Goal: Navigation & Orientation: Find specific page/section

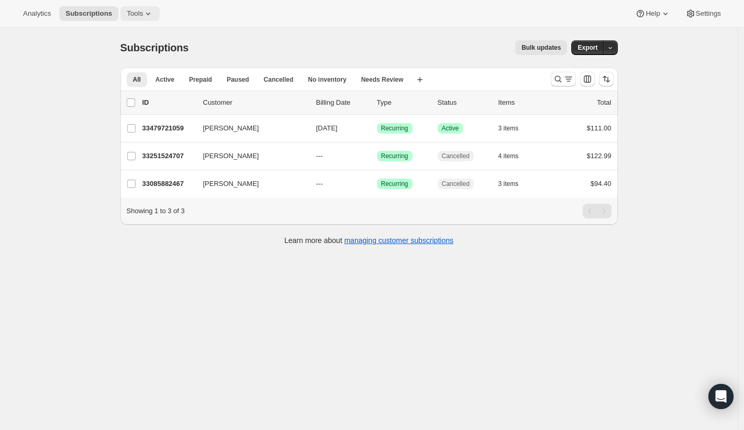
click at [141, 15] on span "Tools" at bounding box center [135, 13] width 16 height 8
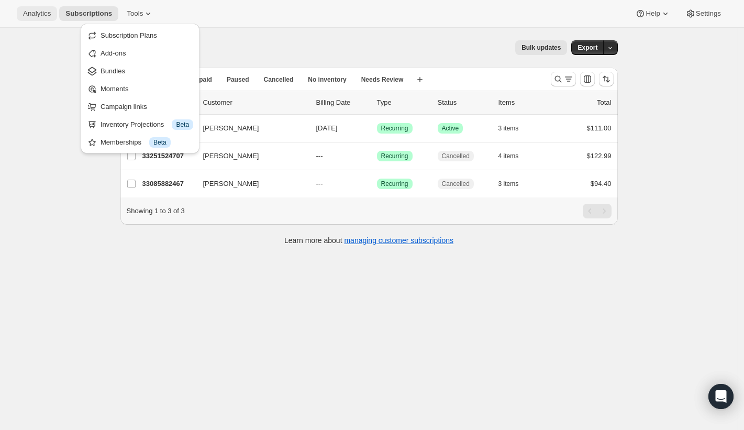
click at [46, 11] on span "Analytics" at bounding box center [37, 13] width 28 height 8
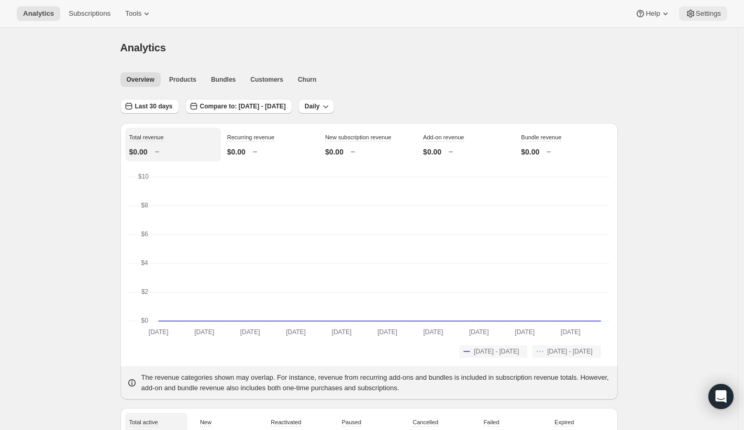
click at [715, 20] on button "Settings" at bounding box center [703, 13] width 48 height 15
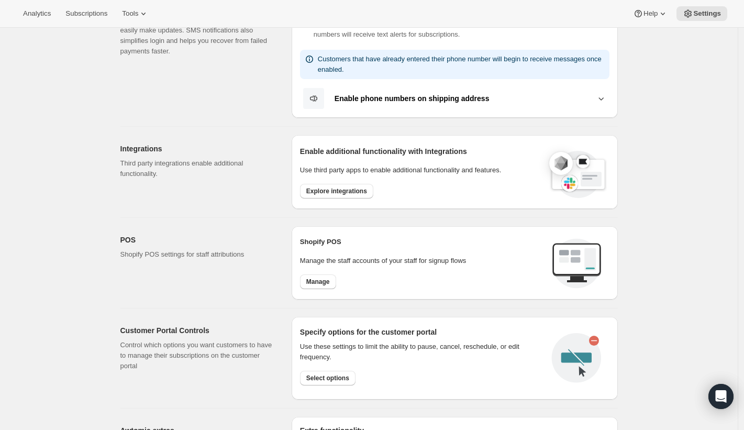
scroll to position [251, 0]
click at [344, 192] on span "Explore integrations" at bounding box center [336, 190] width 61 height 8
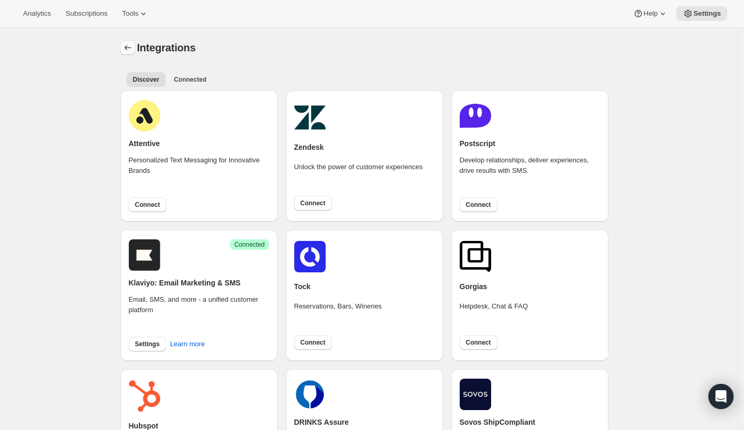
click at [131, 41] on button "Settings" at bounding box center [127, 47] width 15 height 15
